Goal: Task Accomplishment & Management: Manage account settings

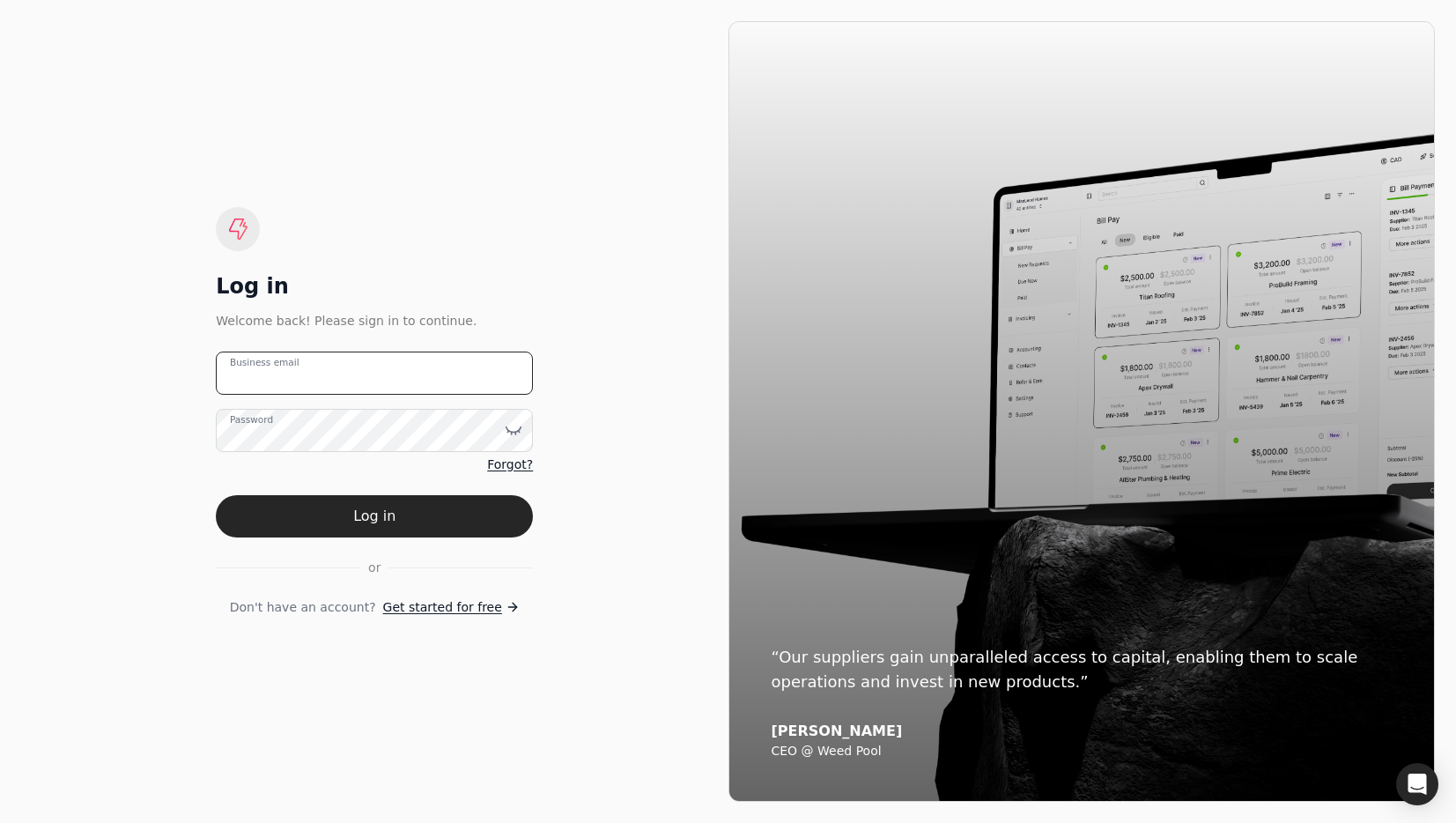
click at [445, 364] on email "Business email" at bounding box center [374, 373] width 317 height 43
click at [448, 372] on email "Business email" at bounding box center [374, 373] width 317 height 43
type email "[EMAIL_ADDRESS][DOMAIN_NAME]"
click at [421, 508] on button "Log in" at bounding box center [374, 516] width 317 height 42
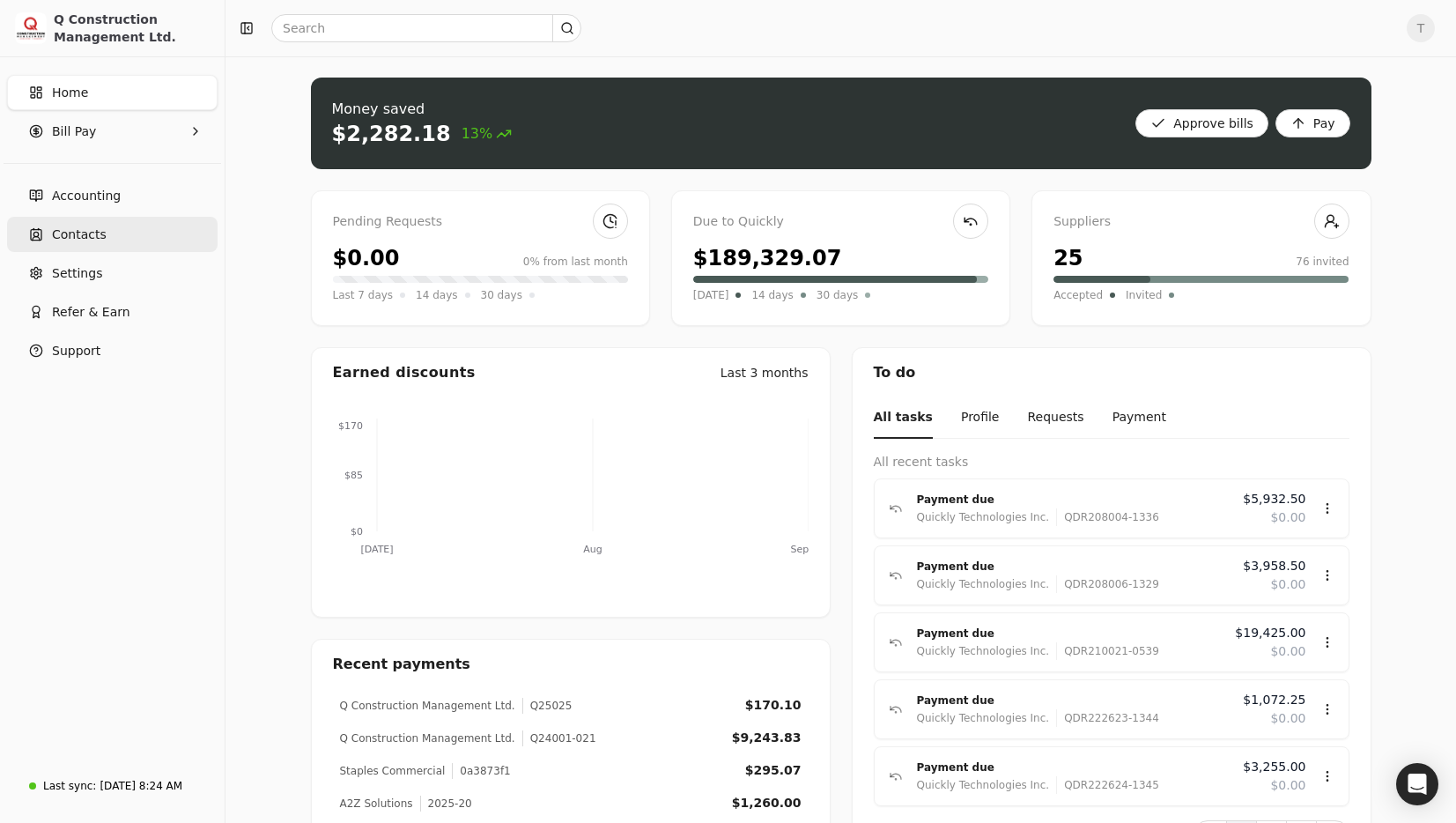
click at [58, 229] on span "Contacts" at bounding box center [79, 234] width 55 height 18
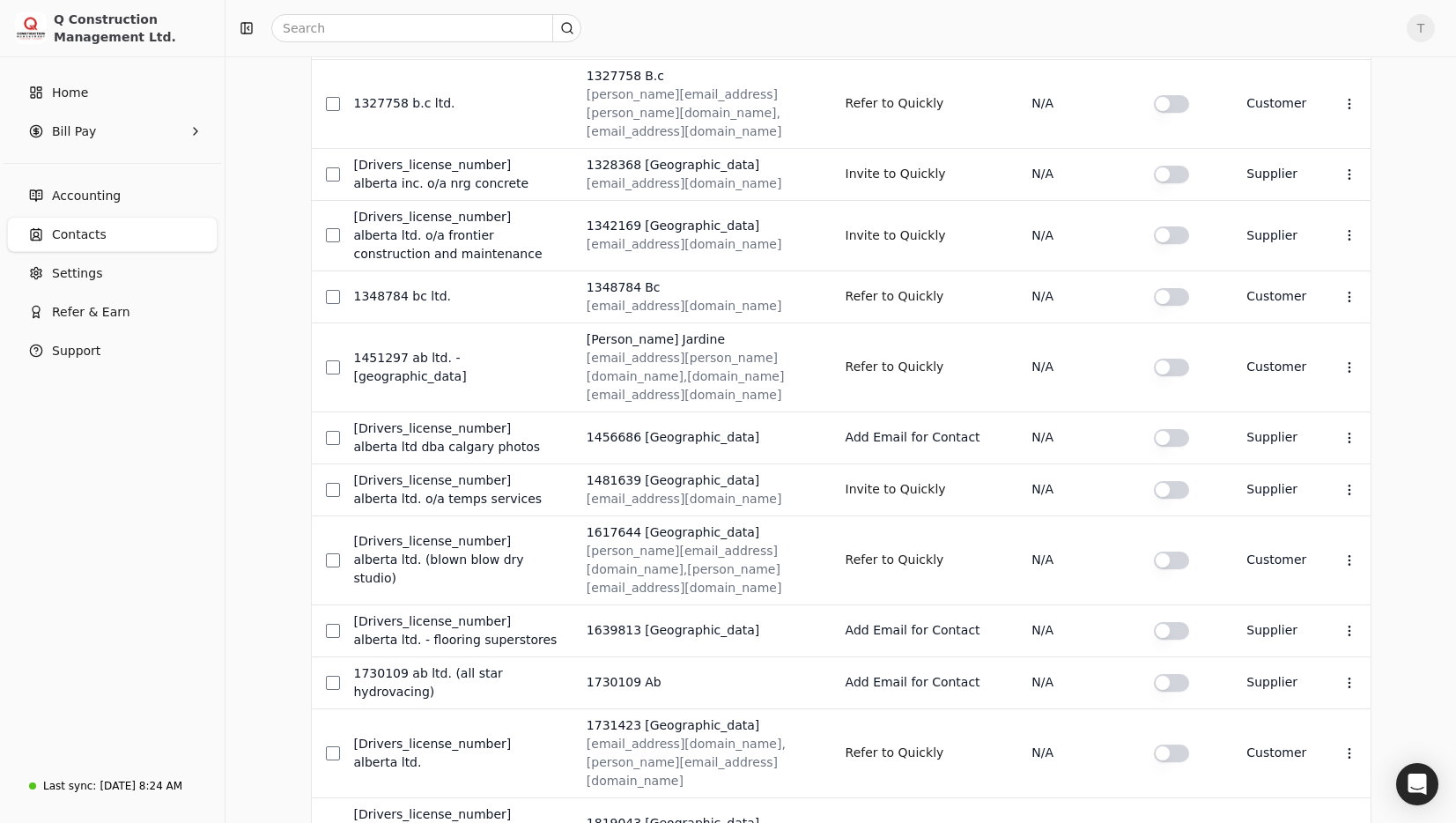
scroll to position [868, 0]
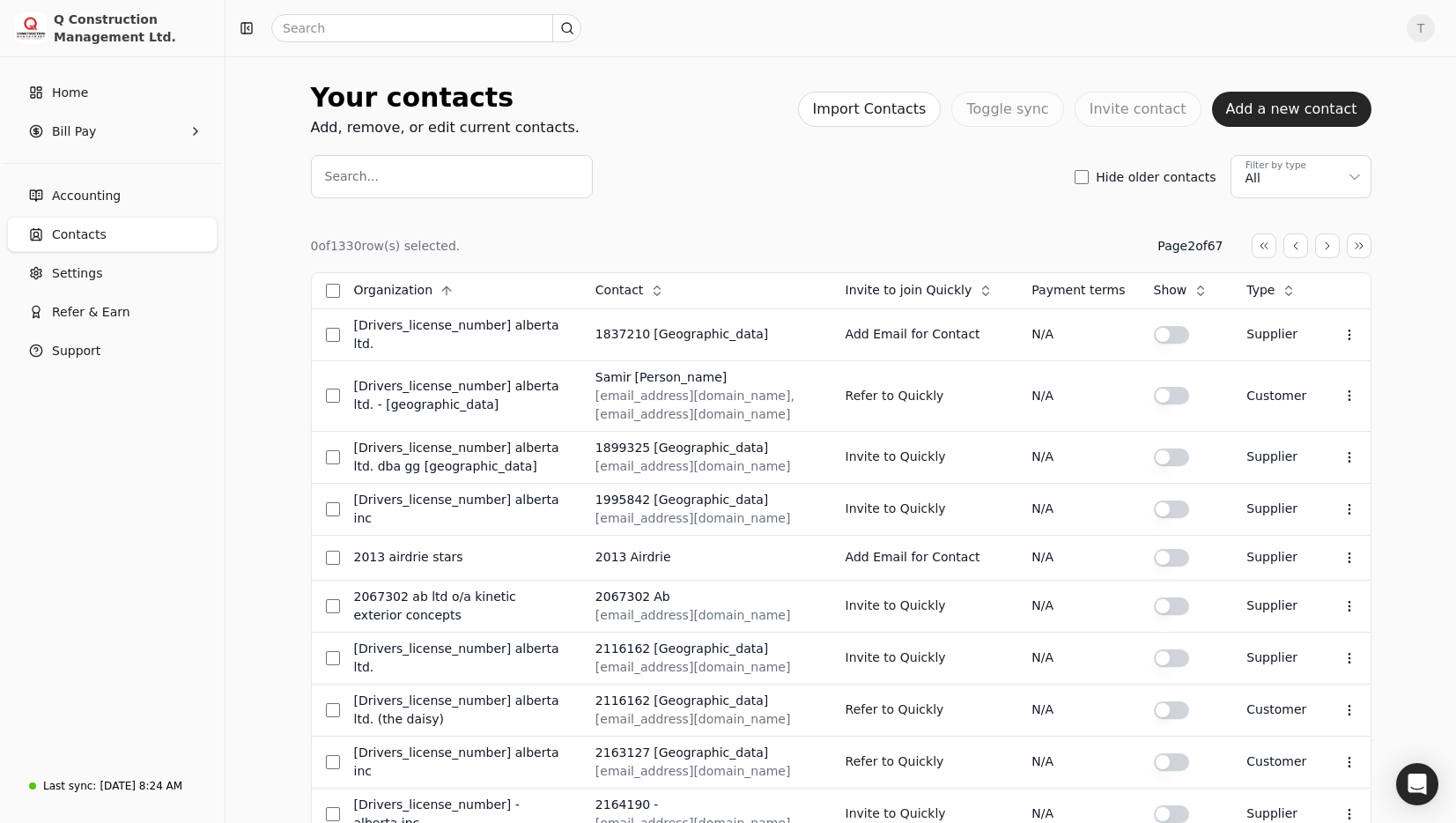
scroll to position [632, 0]
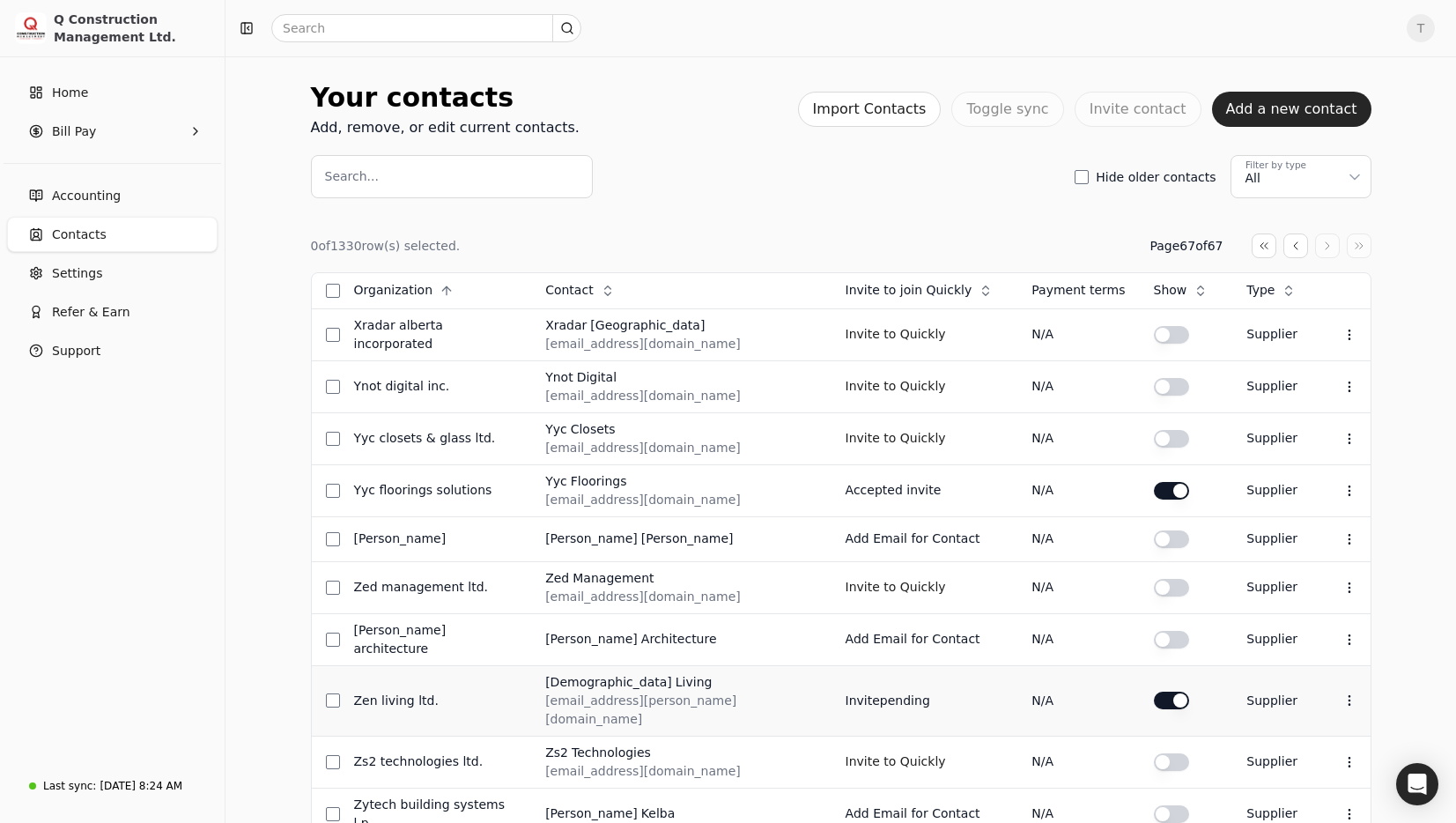
scroll to position [94, 0]
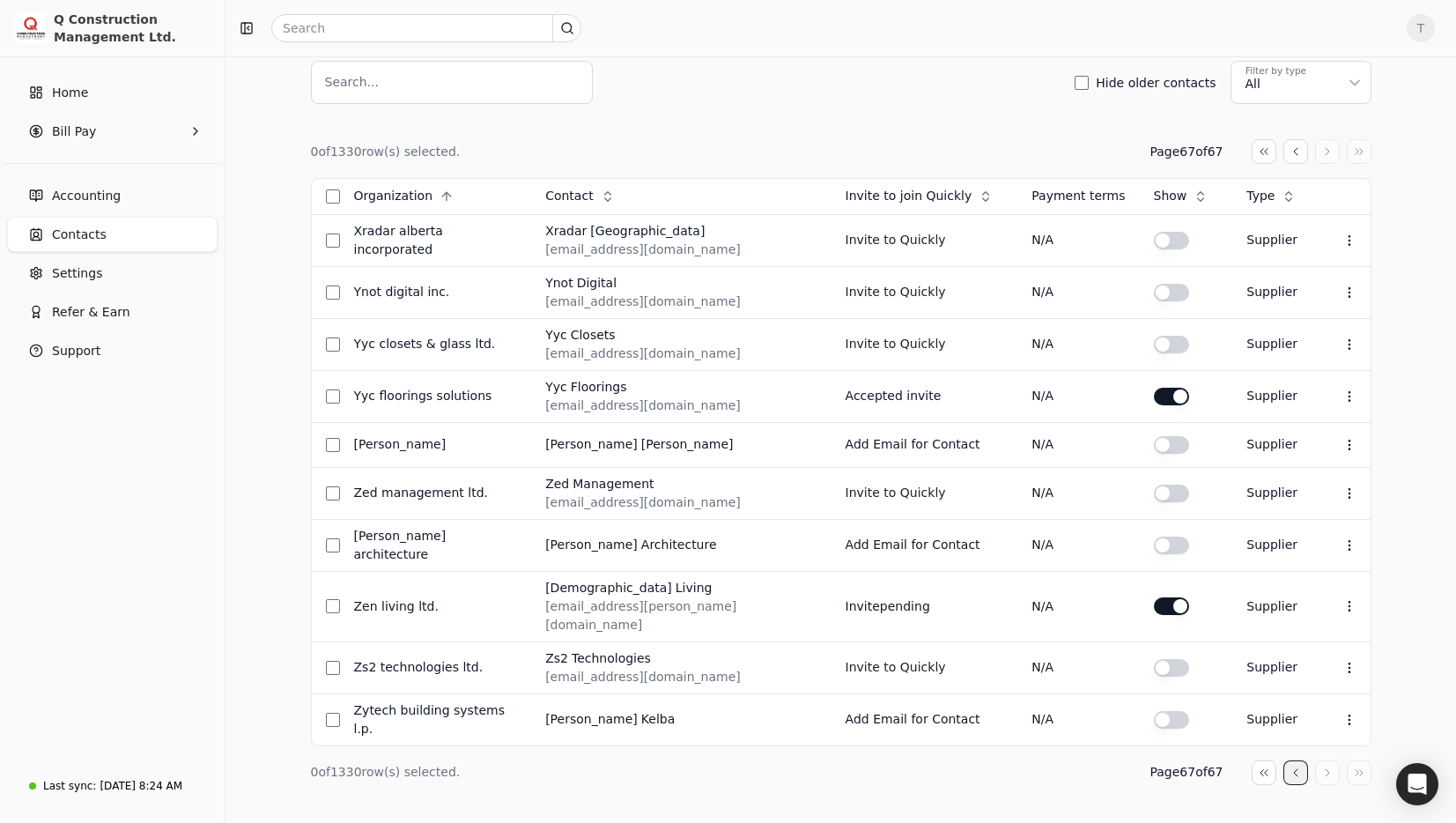
click at [1300, 164] on button "button" at bounding box center [1295, 151] width 25 height 25
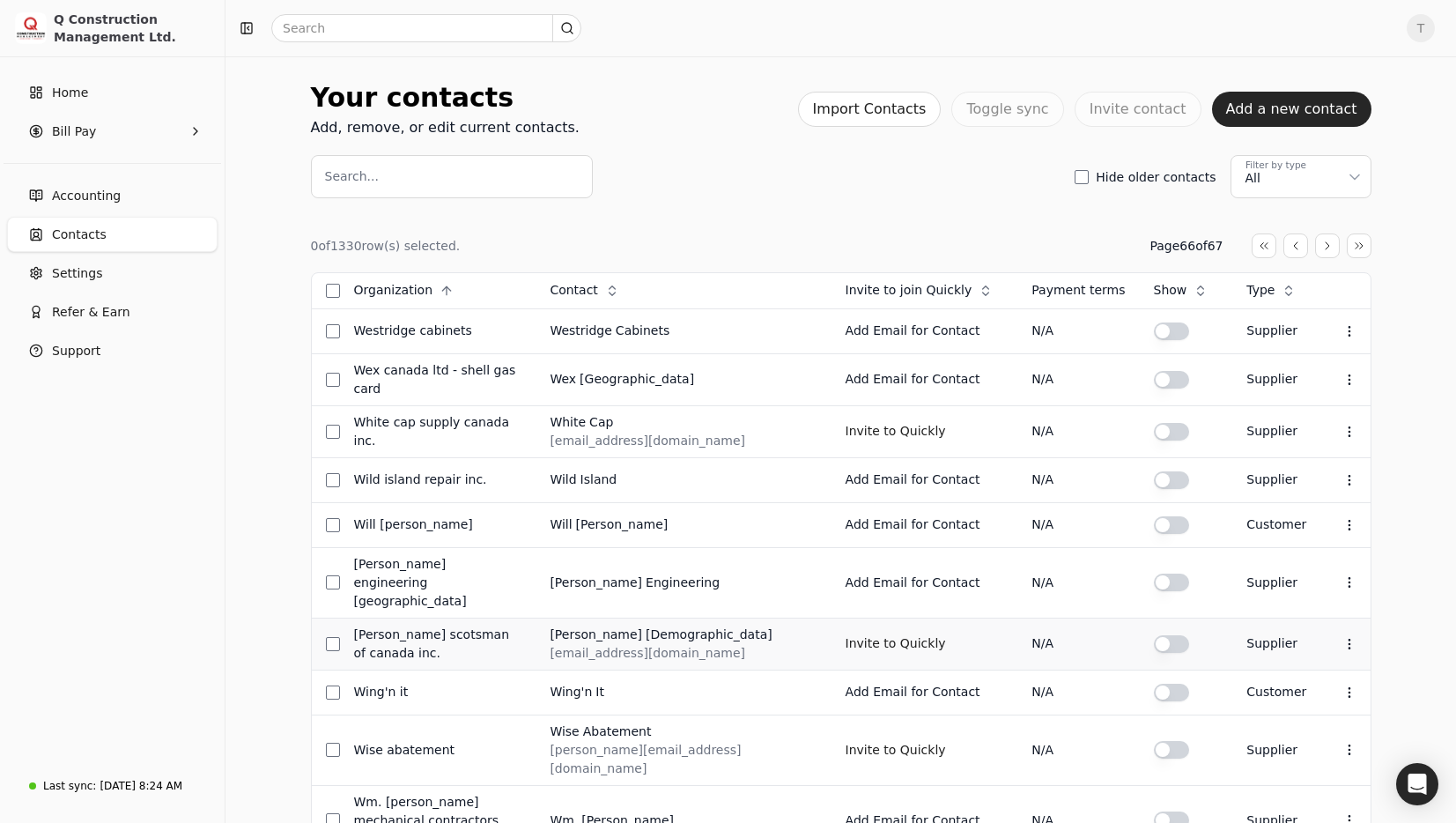
scroll to position [543, 0]
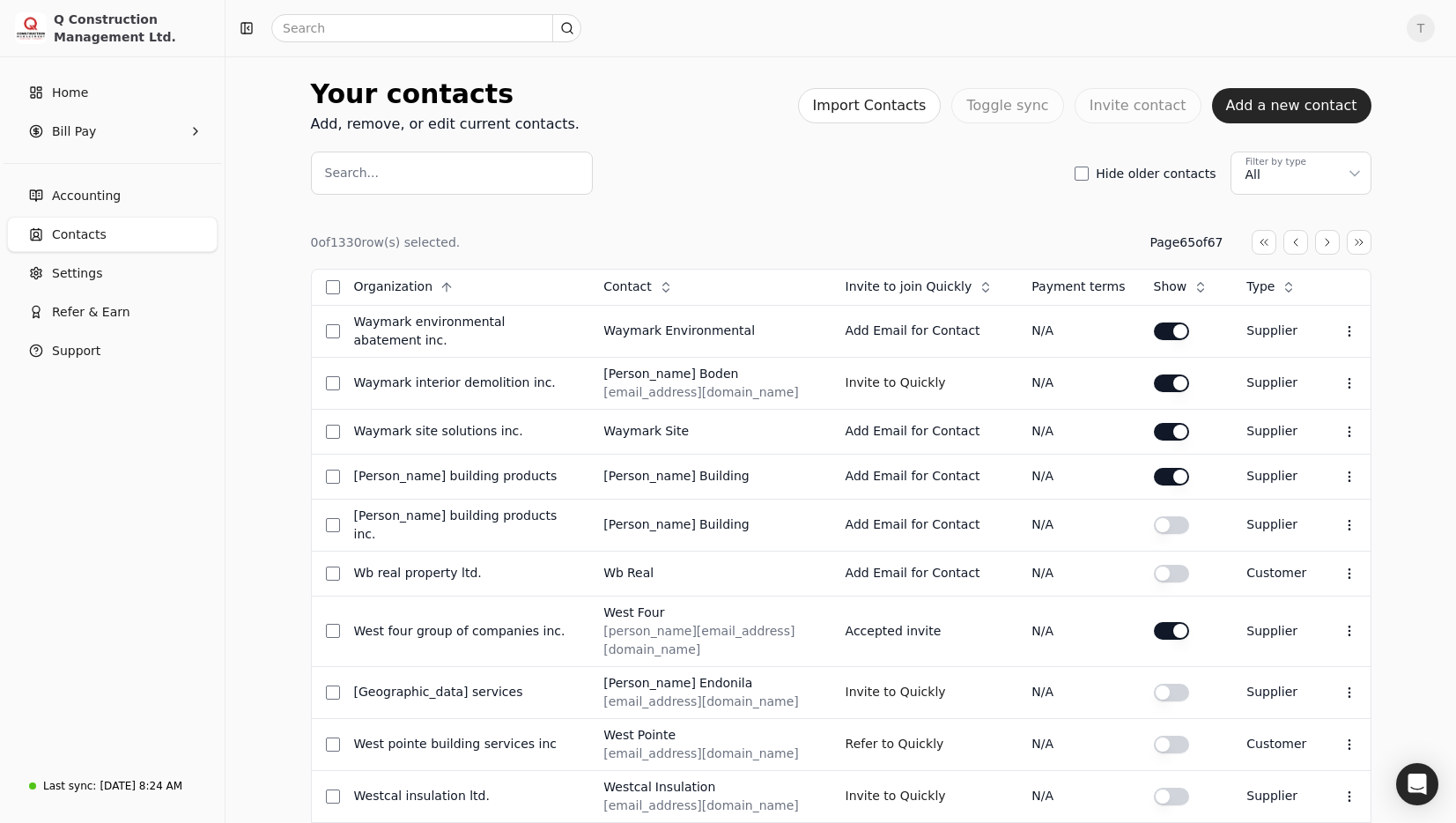
scroll to position [558, 0]
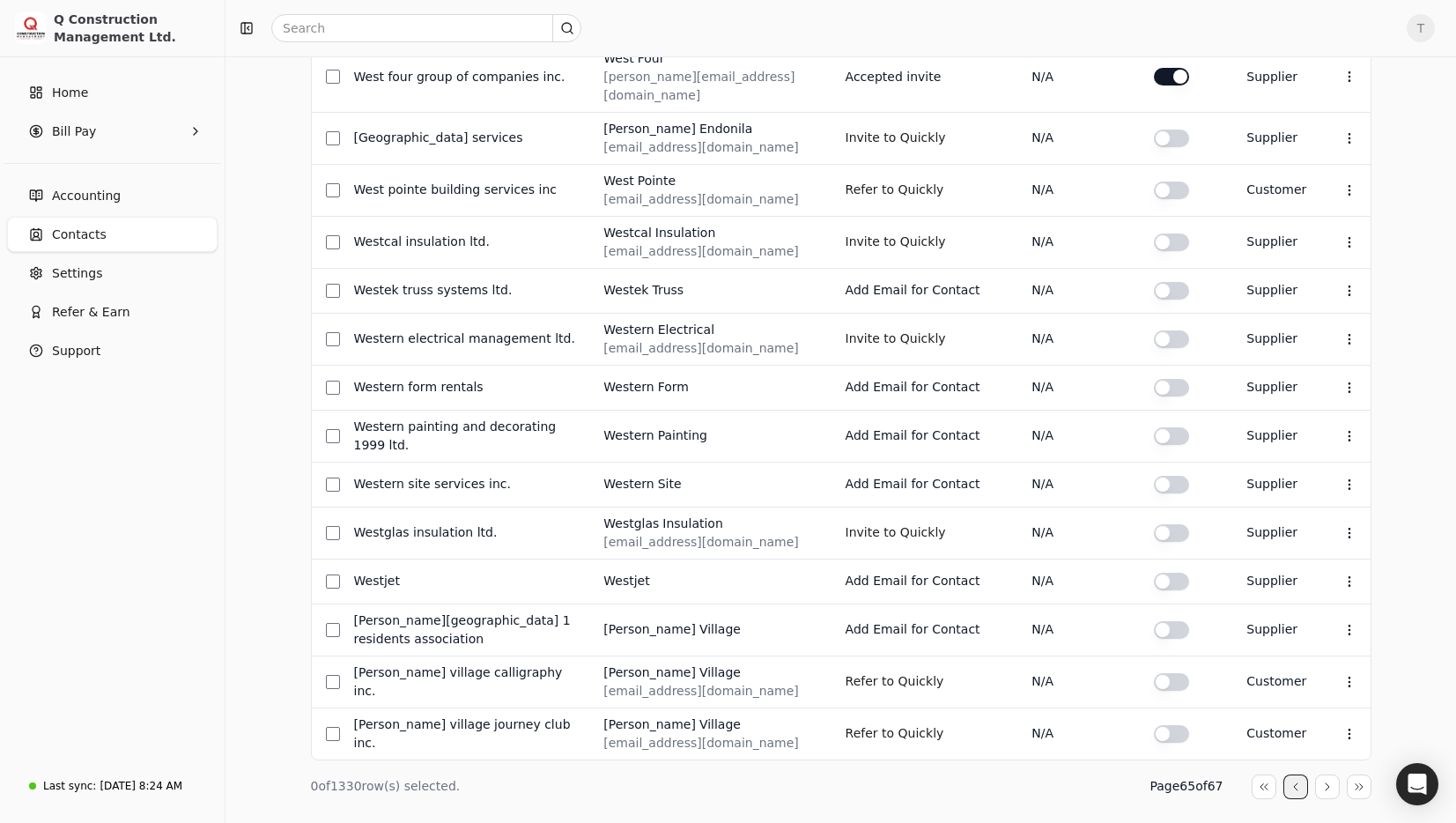
click at [1294, 742] on div "Your contacts Add, remove, or edit current contacts. Import Contacts Toggle syn…" at bounding box center [840, 184] width 1230 height 1370
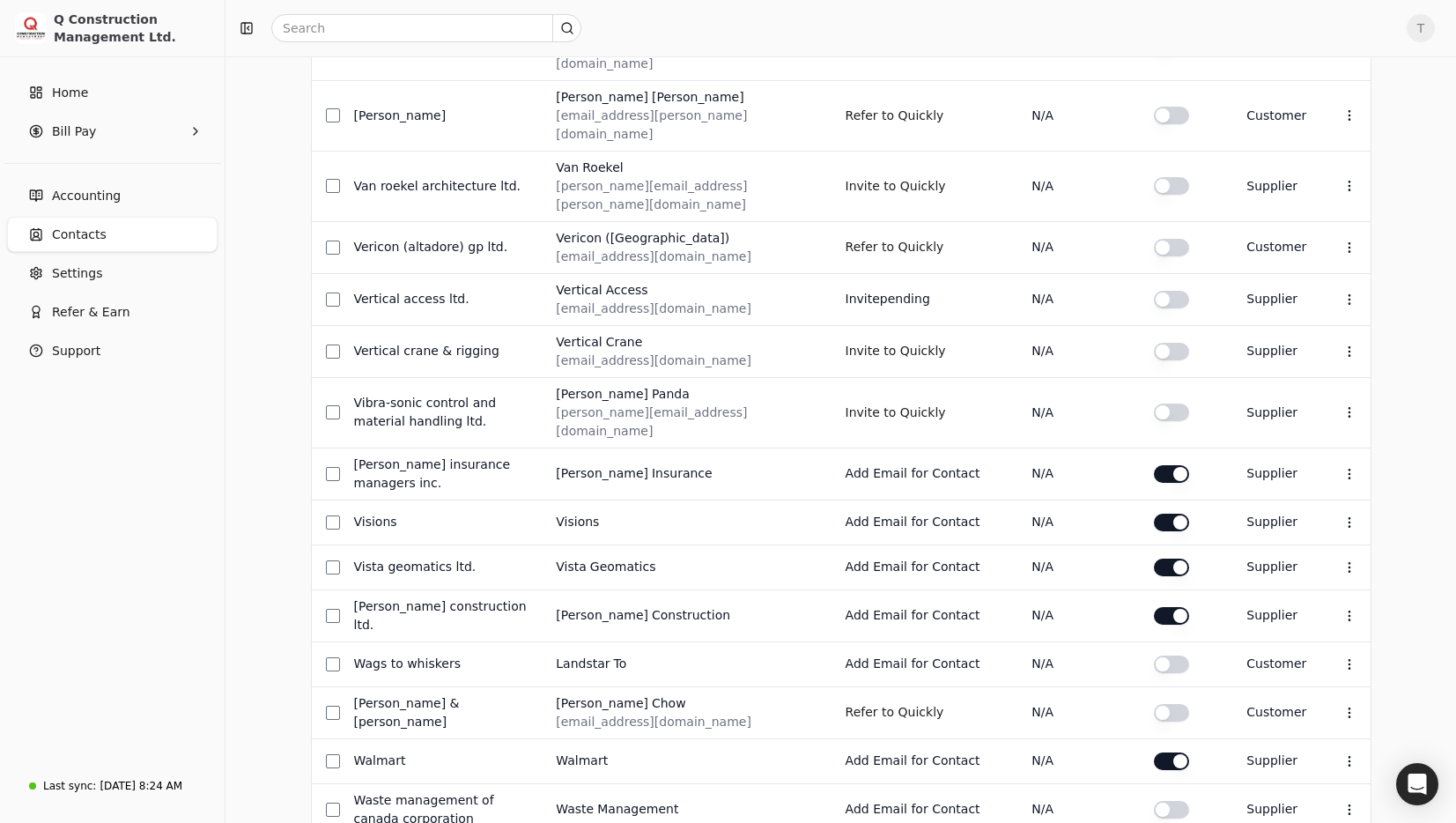
scroll to position [564, 0]
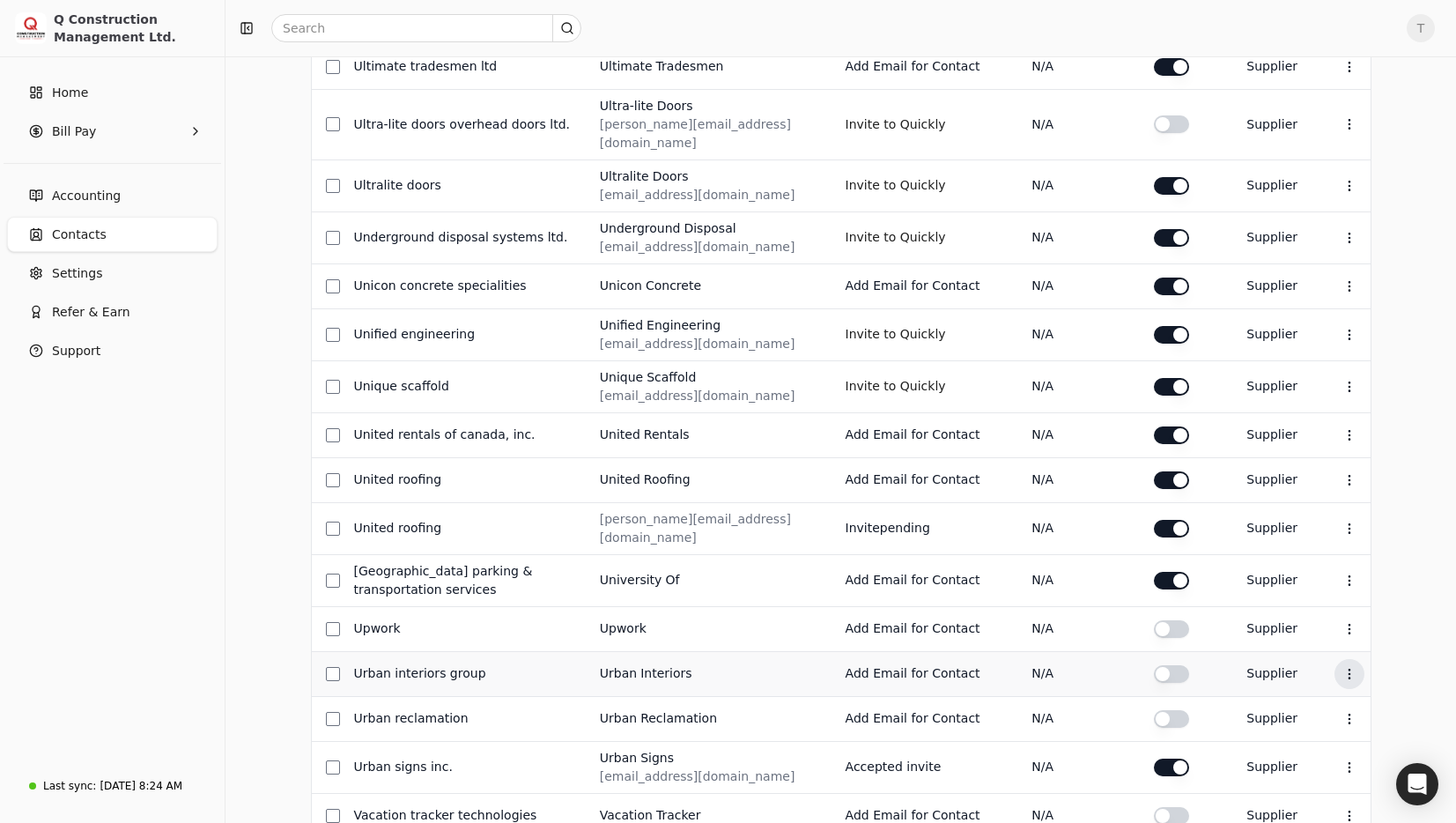
scroll to position [551, 0]
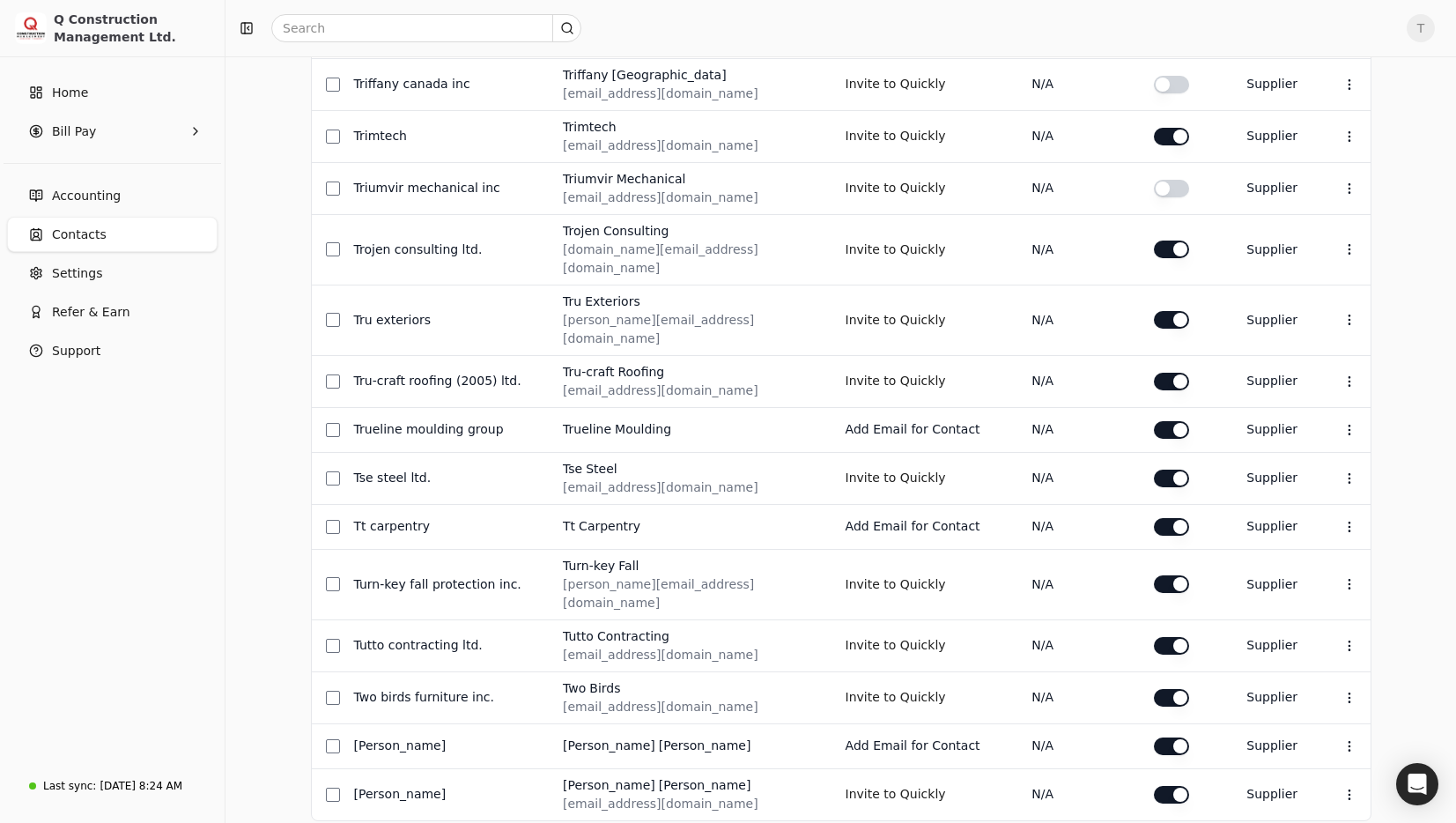
scroll to position [0, 0]
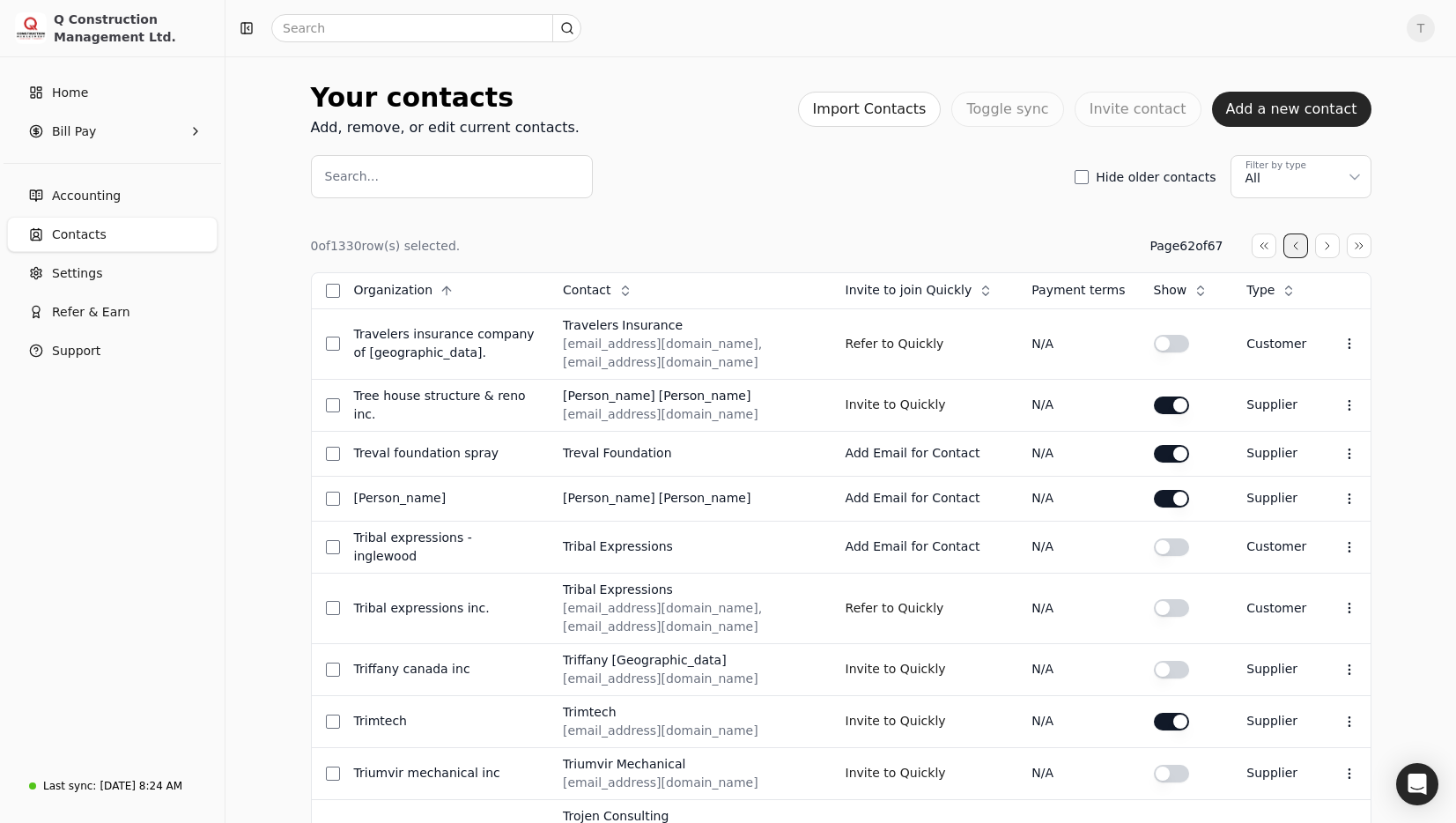
click at [1292, 245] on button "button" at bounding box center [1295, 246] width 25 height 25
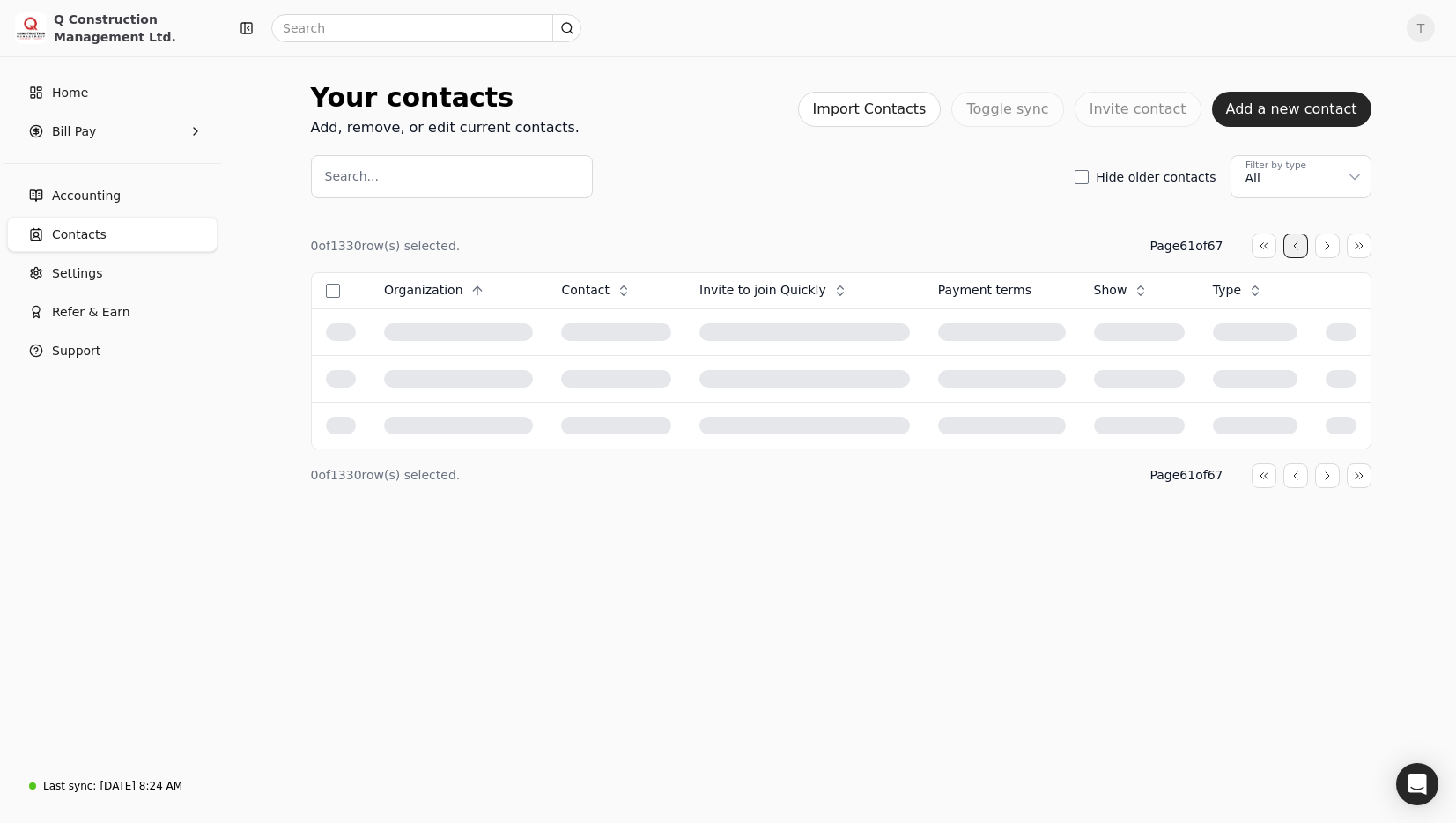
click at [1292, 245] on button "button" at bounding box center [1295, 246] width 25 height 25
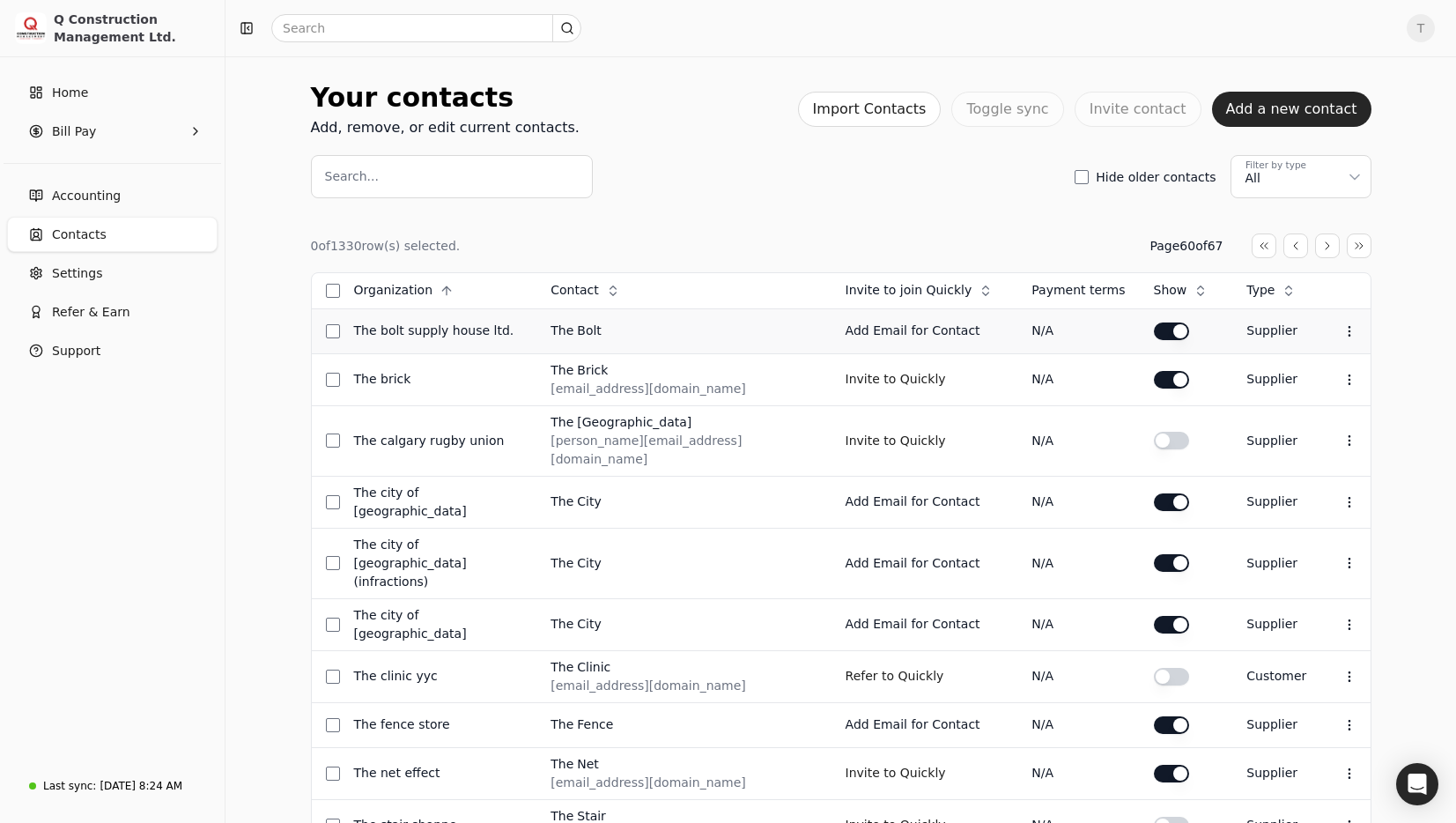
drag, startPoint x: 1173, startPoint y: 332, endPoint x: 1132, endPoint y: 329, distance: 41.1
click at [1173, 332] on button "button" at bounding box center [1171, 331] width 35 height 17
click at [1419, 34] on span "T" at bounding box center [1420, 28] width 28 height 28
click at [1326, 133] on link "Sign Out" at bounding box center [1335, 132] width 191 height 29
